Goal: Task Accomplishment & Management: Use online tool/utility

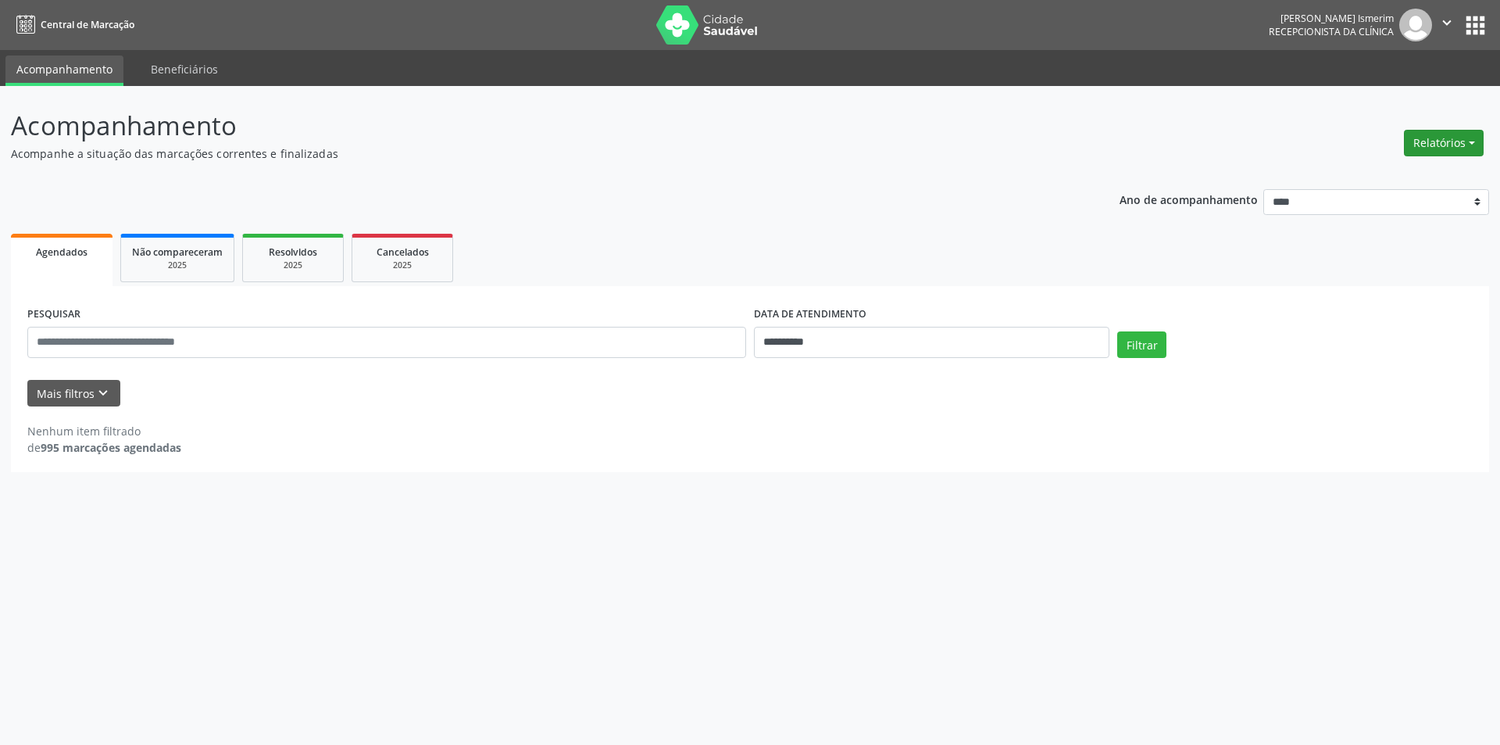
click at [1455, 136] on button "Relatórios" at bounding box center [1444, 143] width 80 height 27
click at [1396, 175] on link "Agendamentos" at bounding box center [1401, 177] width 168 height 22
select select "*"
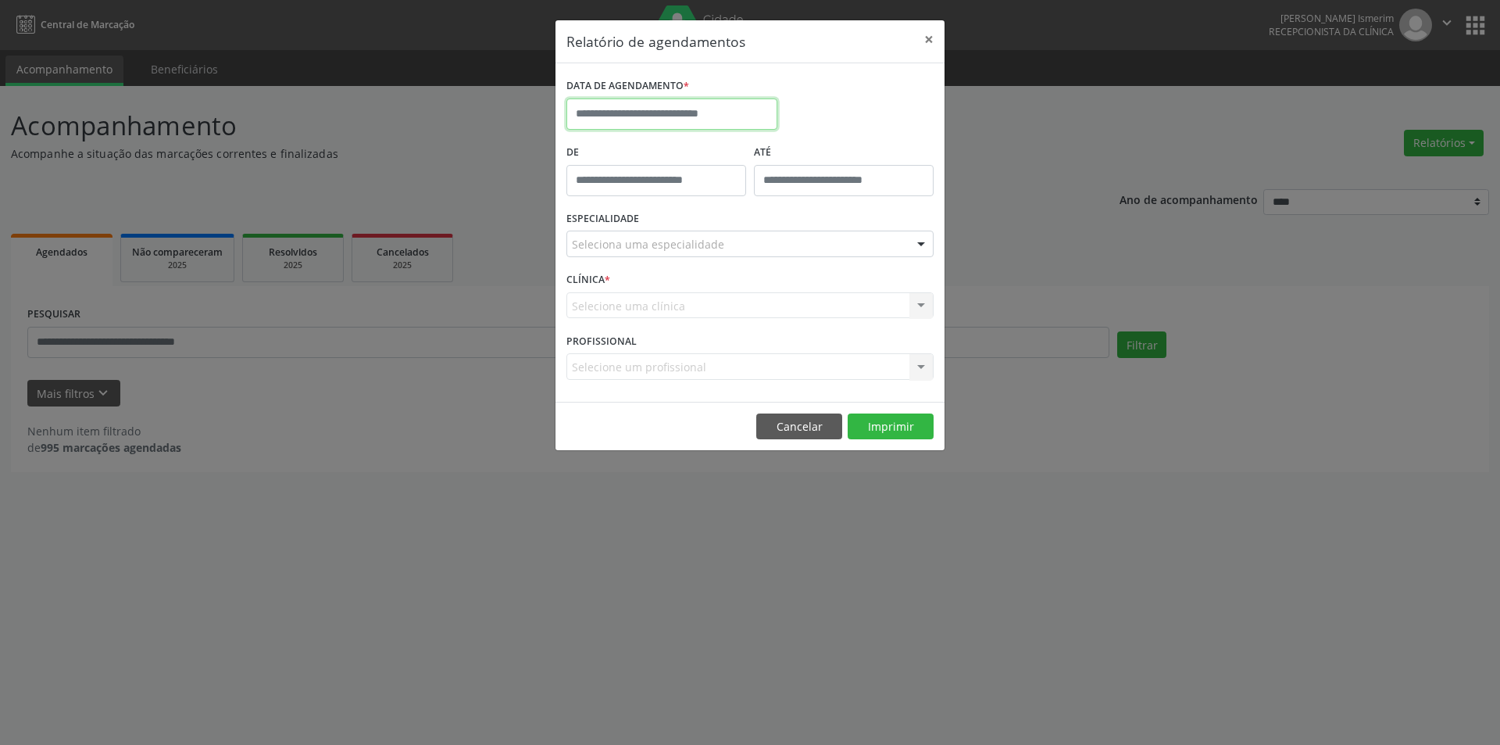
click at [622, 120] on input "text" at bounding box center [672, 113] width 211 height 31
click at [620, 285] on span "22" at bounding box center [617, 289] width 30 height 30
type input "**********"
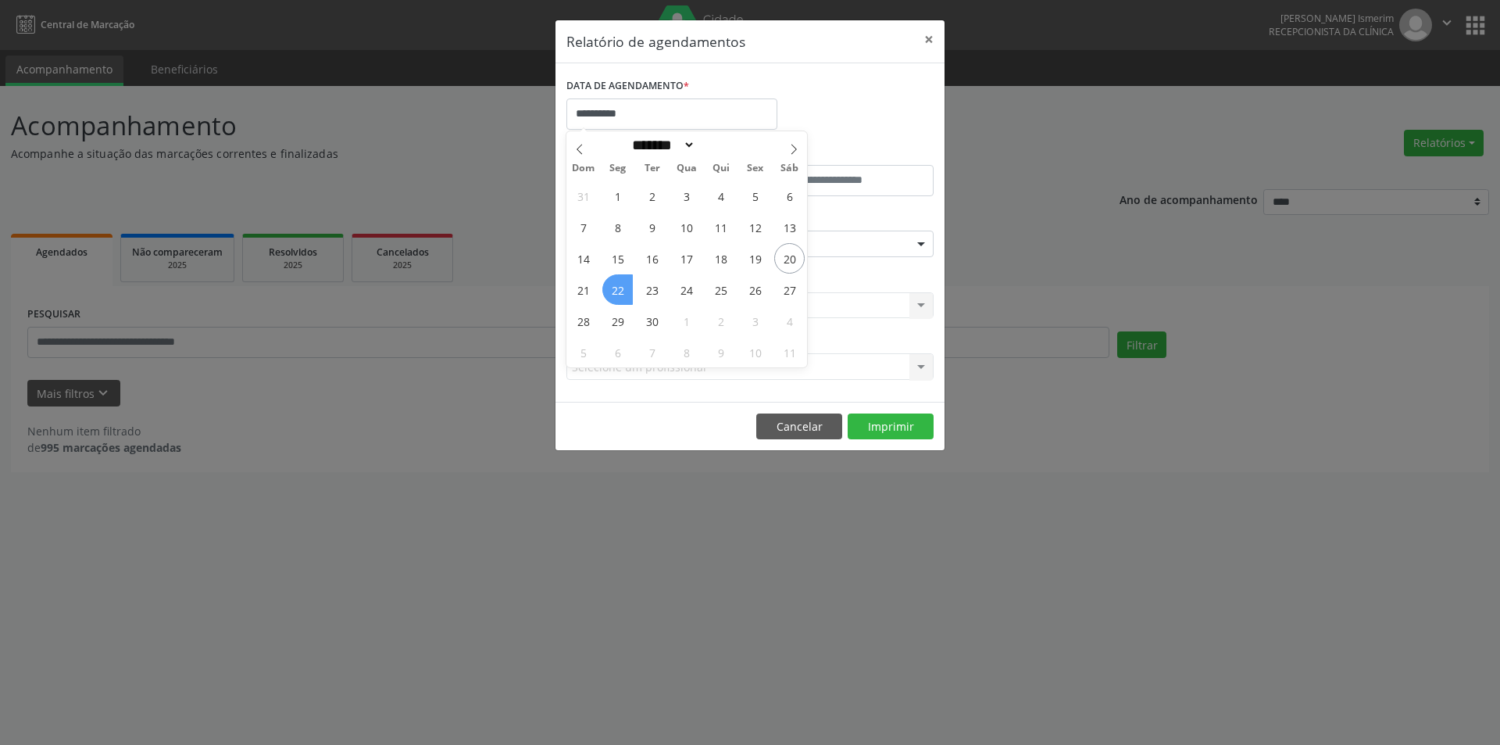
click at [620, 285] on span "22" at bounding box center [617, 289] width 30 height 30
click at [620, 285] on div "CLÍNICA * Selecione uma clínica Nenhum resultado encontrado para: " " Não há ne…" at bounding box center [750, 298] width 375 height 61
click at [921, 245] on div at bounding box center [921, 244] width 23 height 27
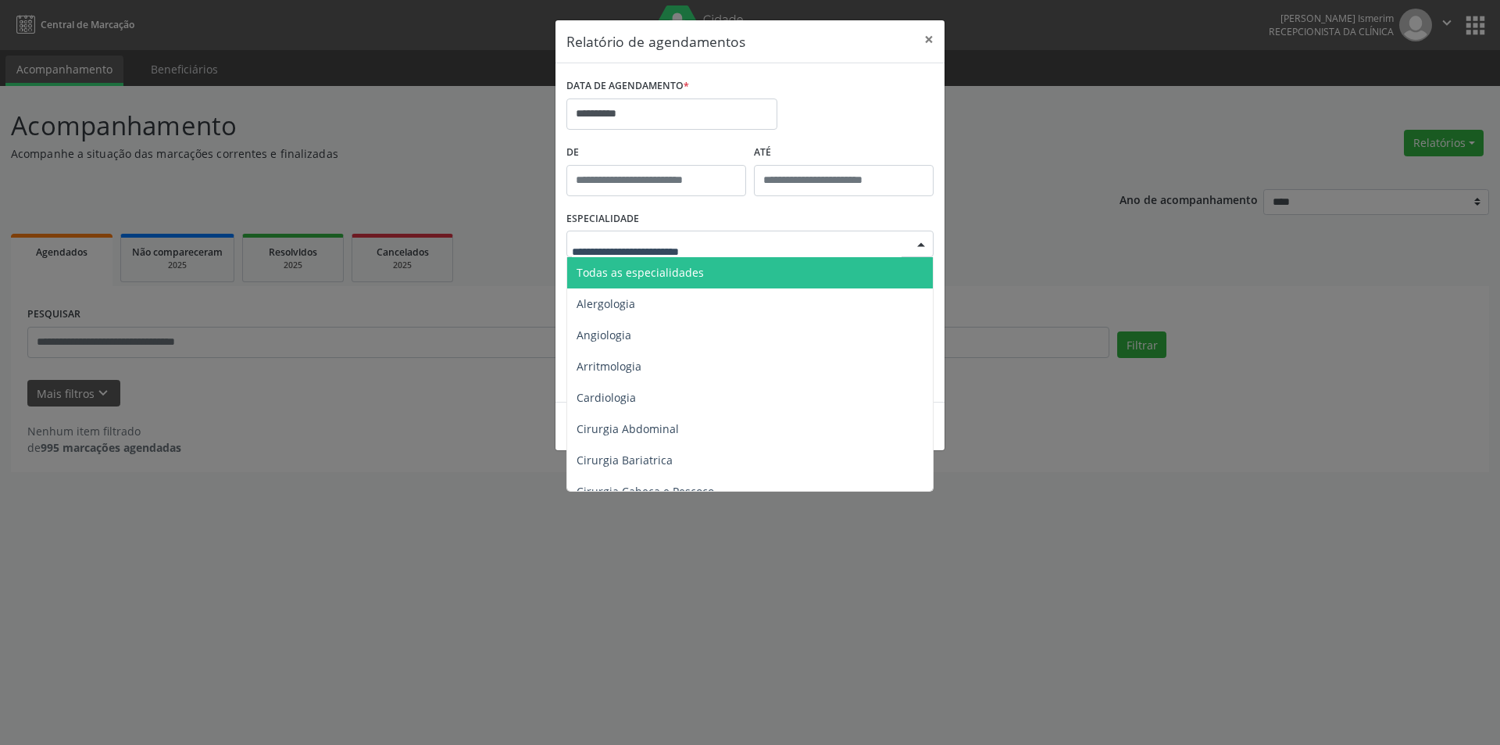
click at [766, 269] on span "Todas as especialidades" at bounding box center [751, 272] width 368 height 31
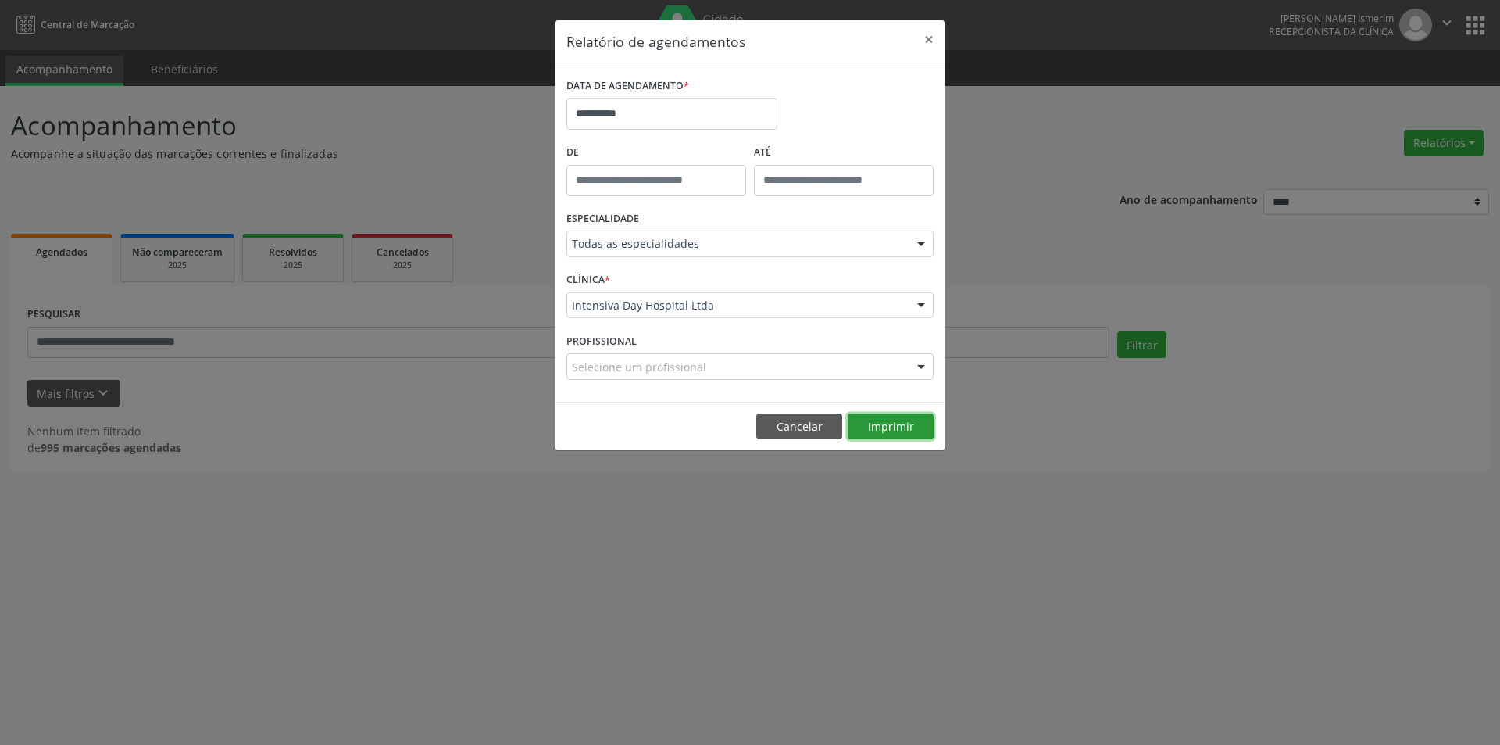
click at [920, 425] on button "Imprimir" at bounding box center [891, 426] width 86 height 27
click at [927, 36] on button "×" at bounding box center [928, 39] width 31 height 38
